Goal: Transaction & Acquisition: Purchase product/service

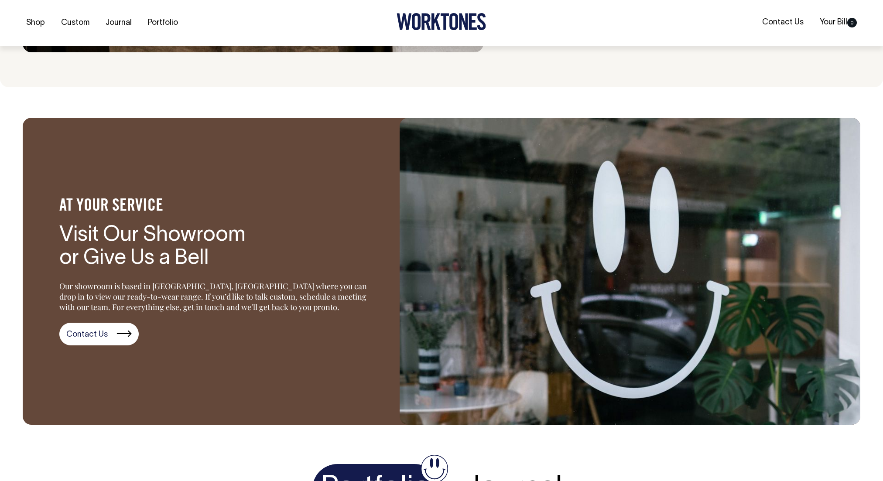
scroll to position [1301, 0]
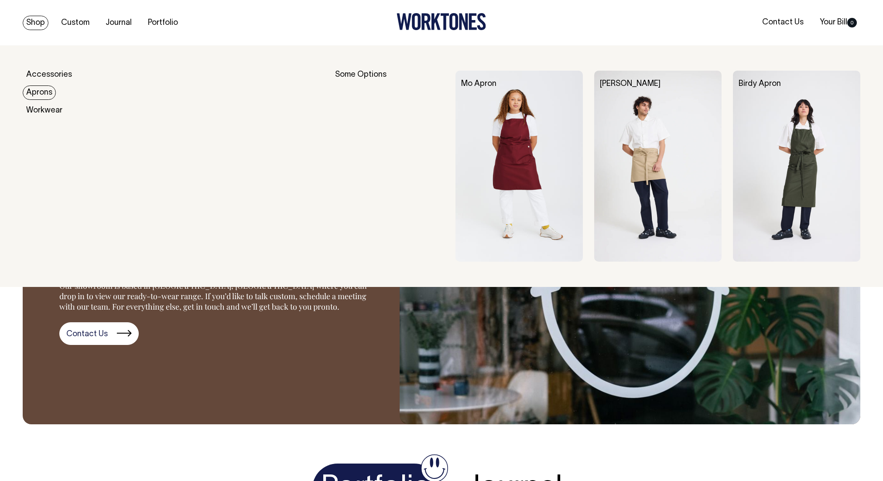
click at [49, 95] on link "Aprons" at bounding box center [39, 93] width 33 height 14
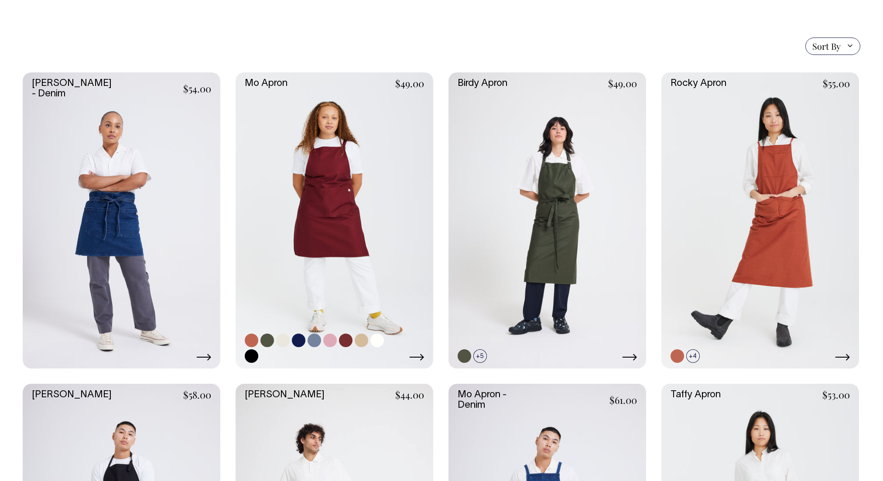
scroll to position [196, 0]
click at [269, 344] on link at bounding box center [267, 340] width 14 height 14
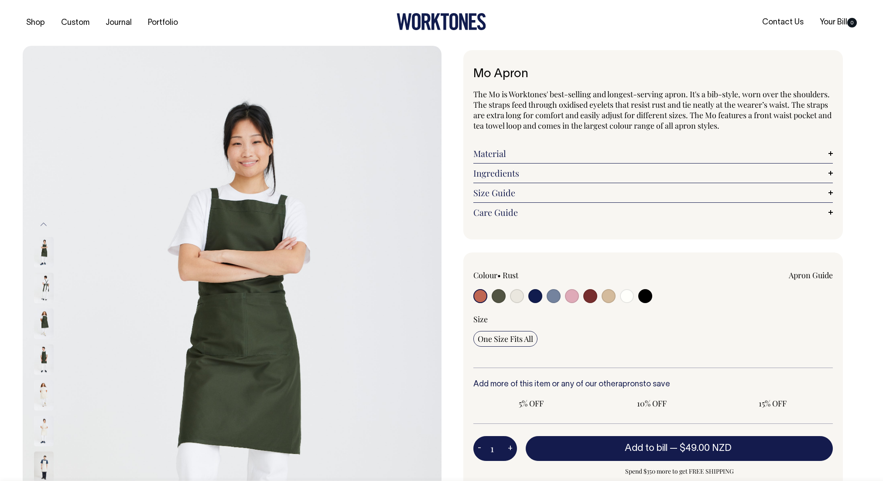
radio input "true"
select select "Olive"
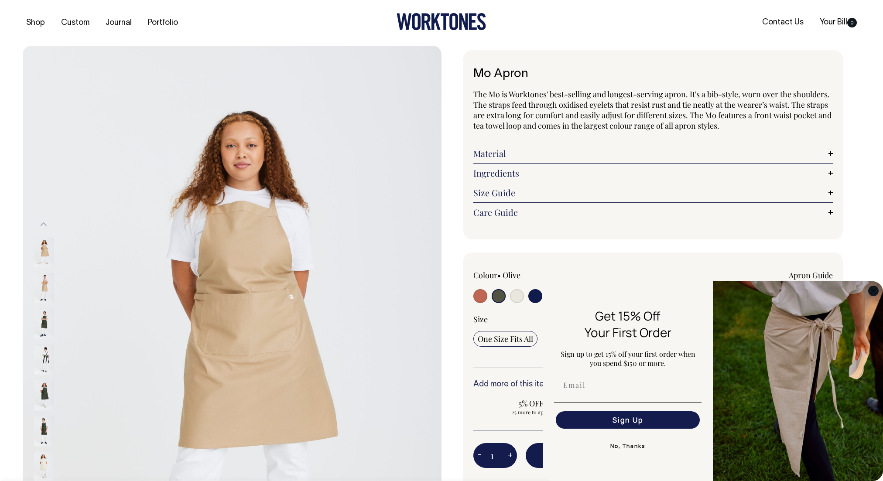
click at [874, 292] on circle "Close dialog" at bounding box center [874, 291] width 10 height 10
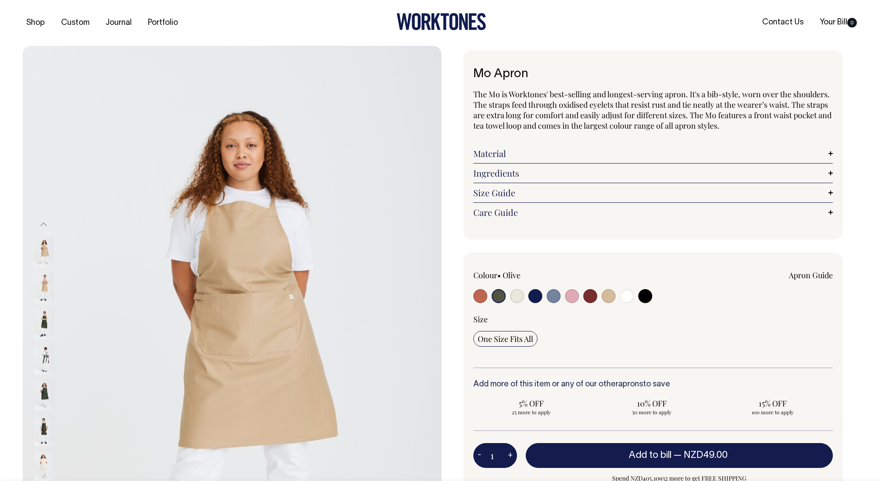
click at [501, 298] on input "radio" at bounding box center [499, 296] width 14 height 14
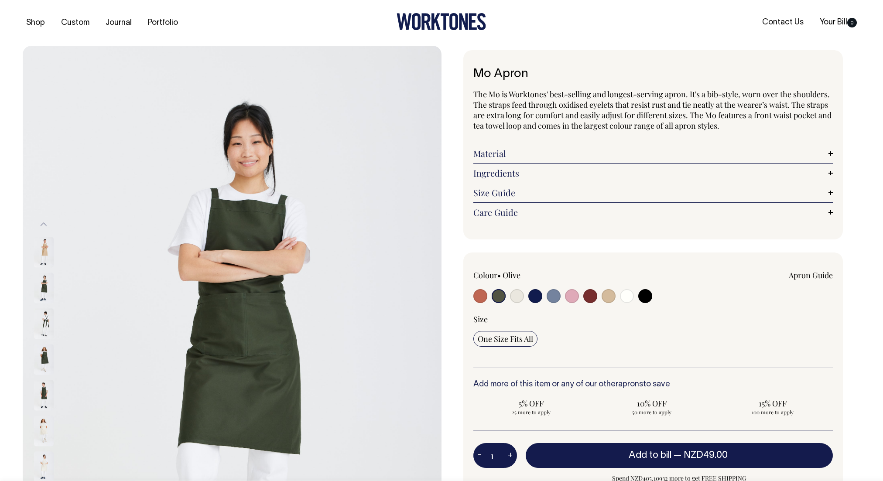
scroll to position [0, 0]
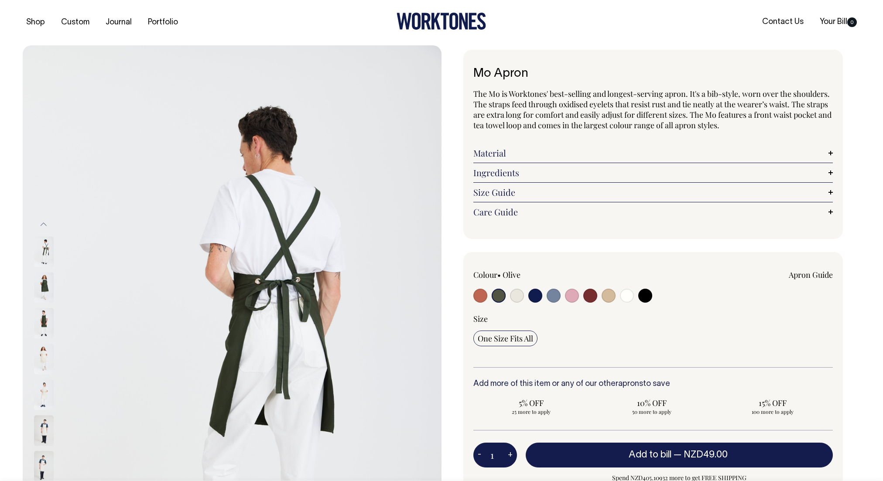
click at [499, 295] on input "radio" at bounding box center [499, 296] width 14 height 14
click at [498, 296] on input "radio" at bounding box center [499, 296] width 14 height 14
